Goal: Task Accomplishment & Management: Use online tool/utility

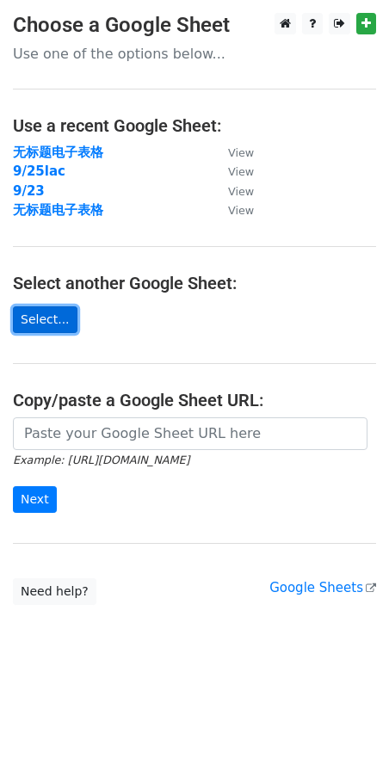
click at [46, 322] on link "Select..." at bounding box center [45, 319] width 65 height 27
click at [84, 345] on main "Choose a Google Sheet Use one of the options below... Use a recent Google Sheet…" at bounding box center [194, 309] width 389 height 592
click at [57, 328] on link "Select..." at bounding box center [45, 319] width 65 height 27
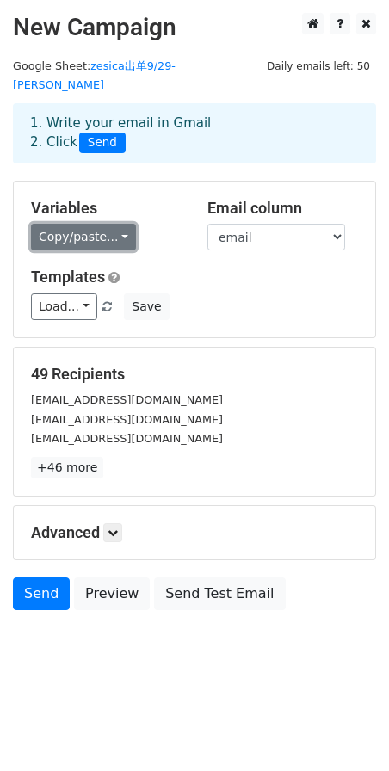
click at [65, 224] on link "Copy/paste..." at bounding box center [83, 237] width 105 height 27
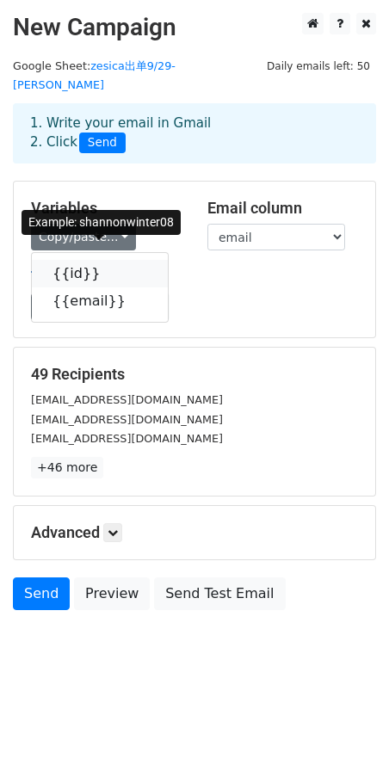
click at [71, 260] on link "{{id}}" at bounding box center [100, 274] width 136 height 28
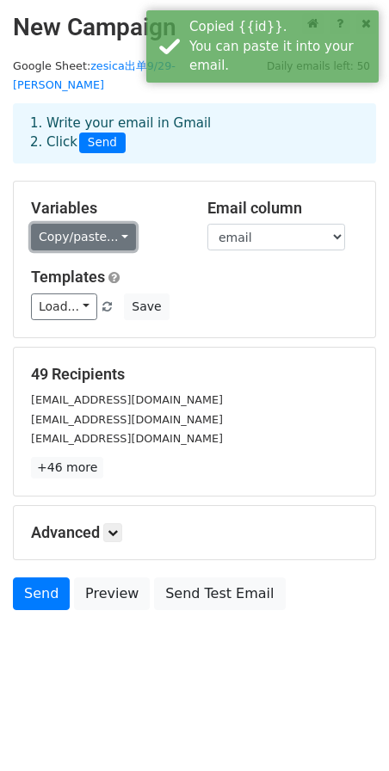
click at [99, 224] on link "Copy/paste..." at bounding box center [83, 237] width 105 height 27
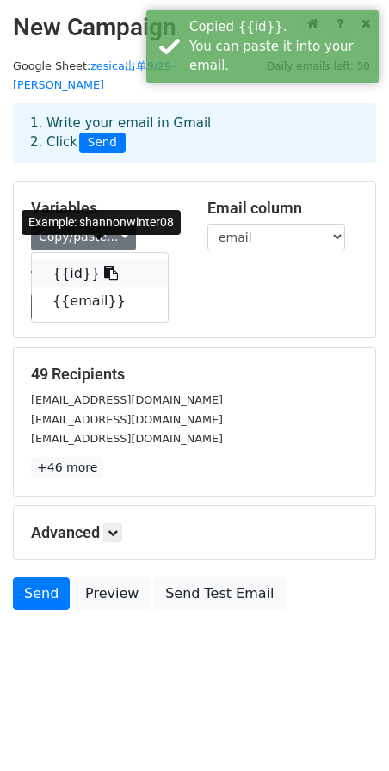
click at [66, 260] on link "{{id}}" at bounding box center [100, 274] width 136 height 28
